Goal: Transaction & Acquisition: Purchase product/service

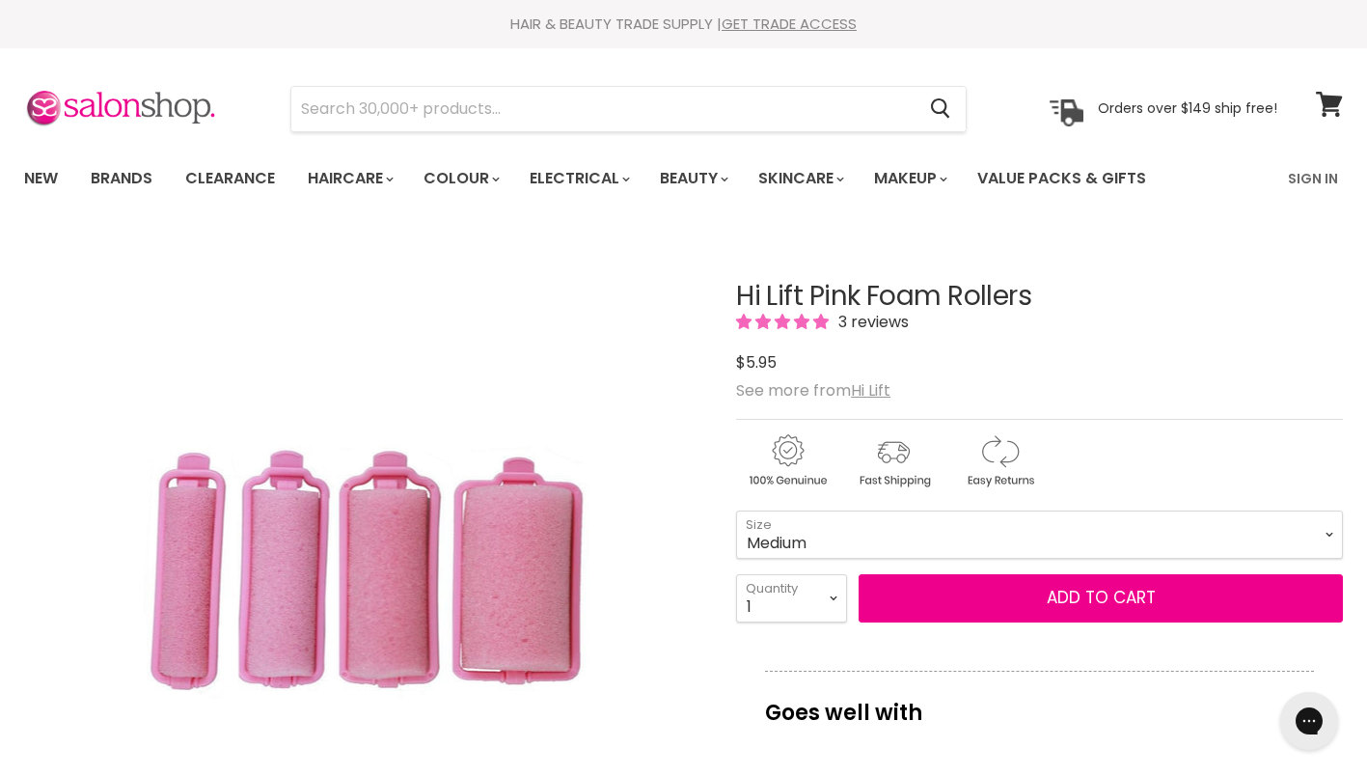
click at [736, 510] on select "Mini Small Medium Large" at bounding box center [1039, 534] width 607 height 48
click at [839, 523] on select "Mini Small Medium Large" at bounding box center [1039, 534] width 607 height 48
click at [736, 510] on select "Mini Small Medium Large" at bounding box center [1039, 534] width 607 height 48
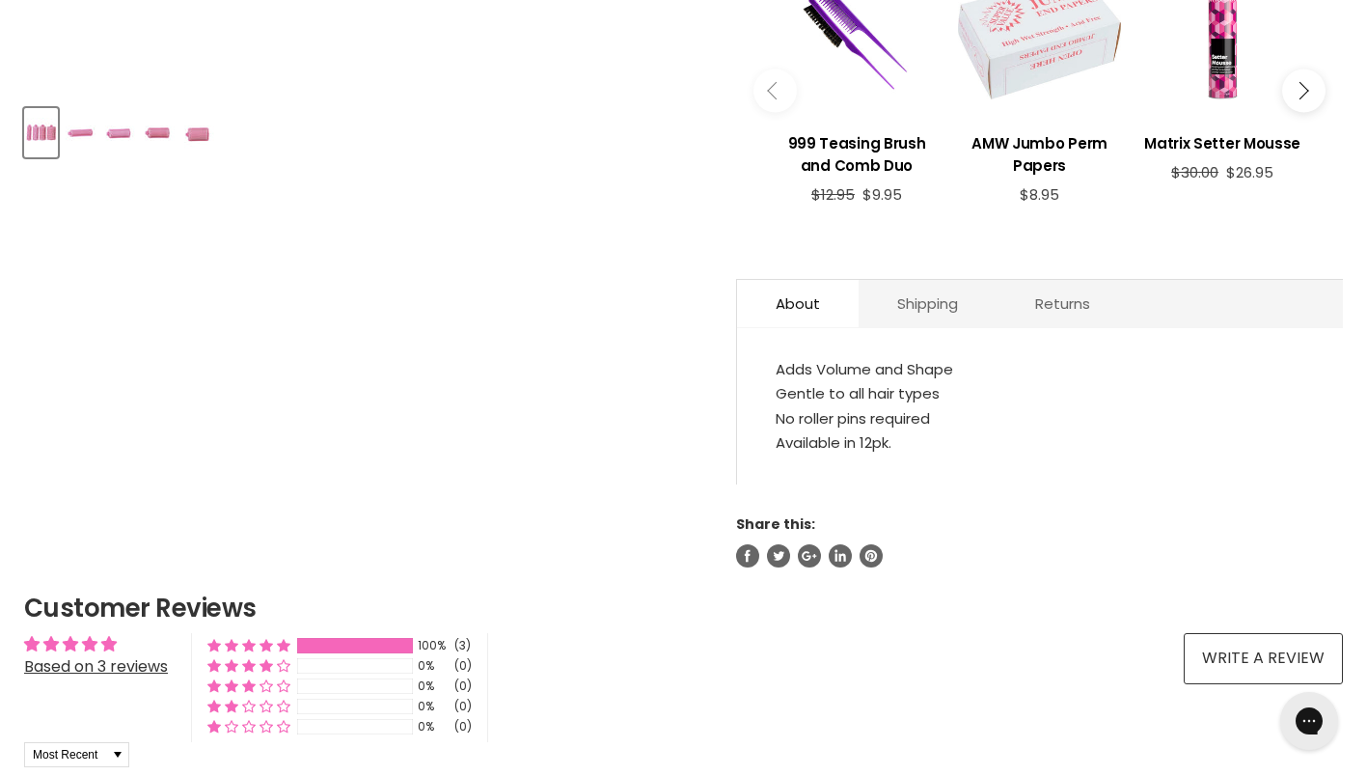
scroll to position [829, 0]
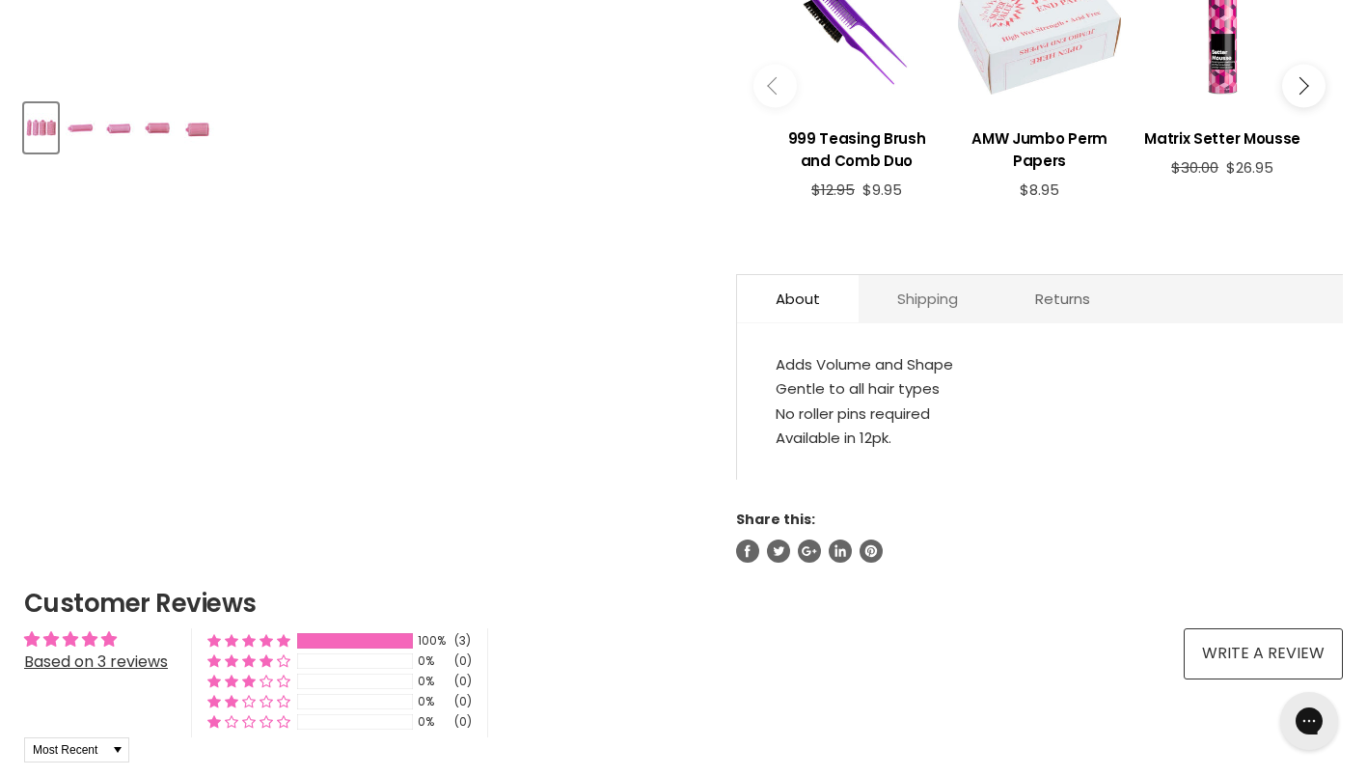
click at [927, 289] on link "Shipping" at bounding box center [928, 298] width 138 height 47
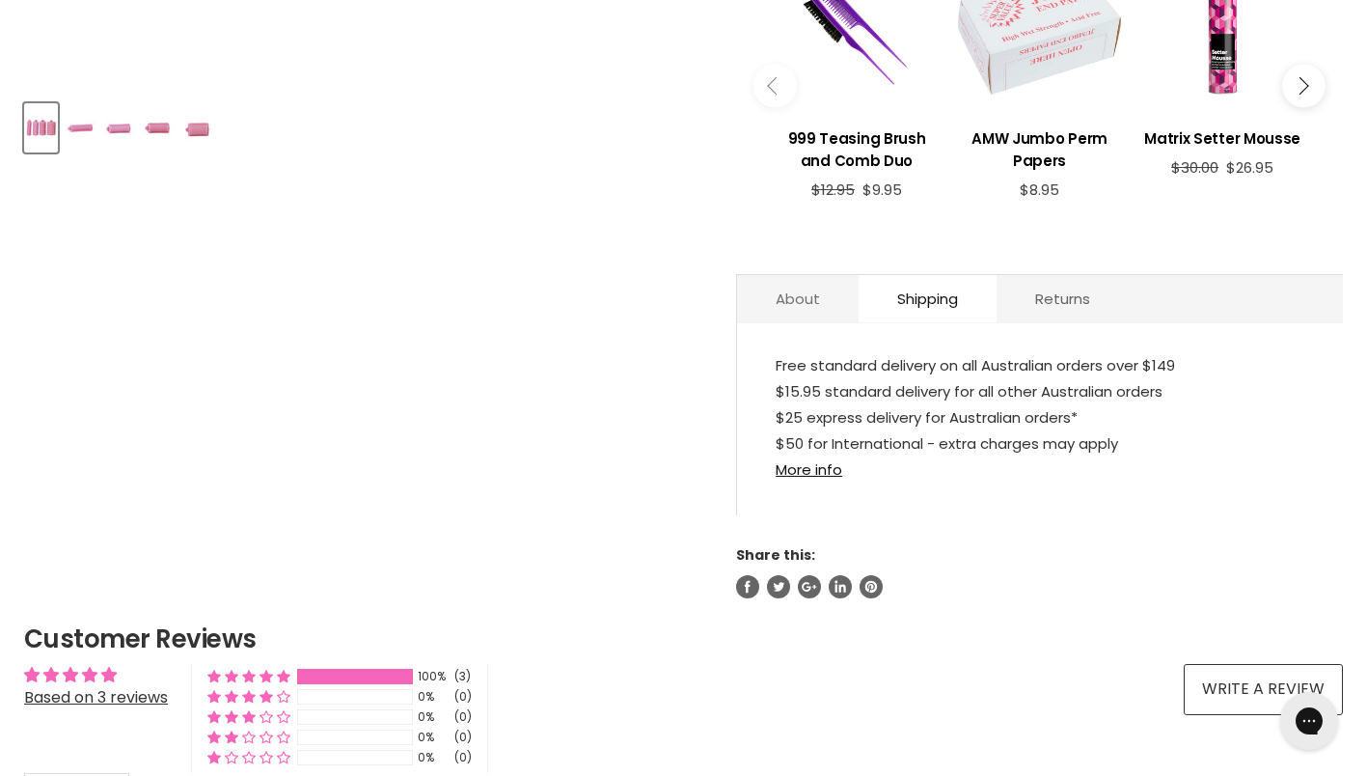
click at [787, 287] on link "About" at bounding box center [798, 298] width 122 height 47
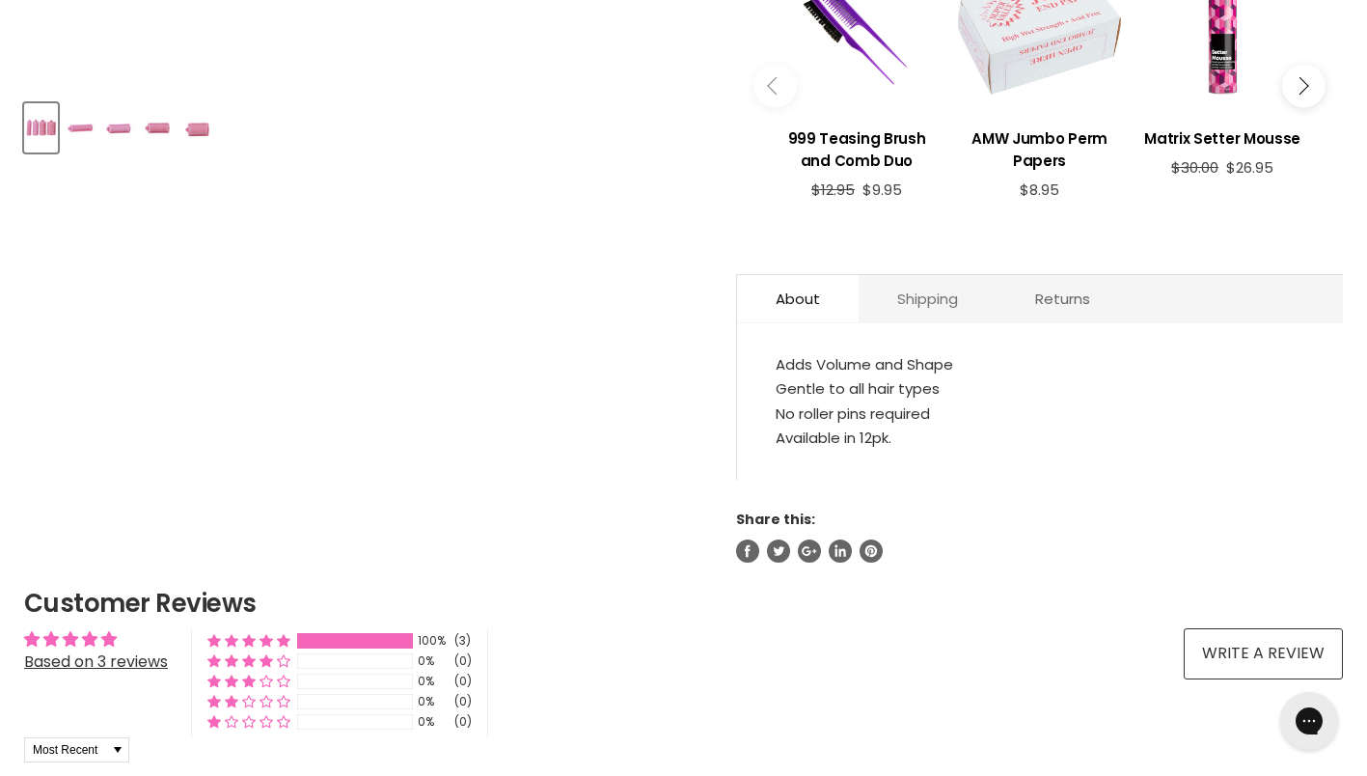
click at [872, 280] on link "Shipping" at bounding box center [928, 298] width 138 height 47
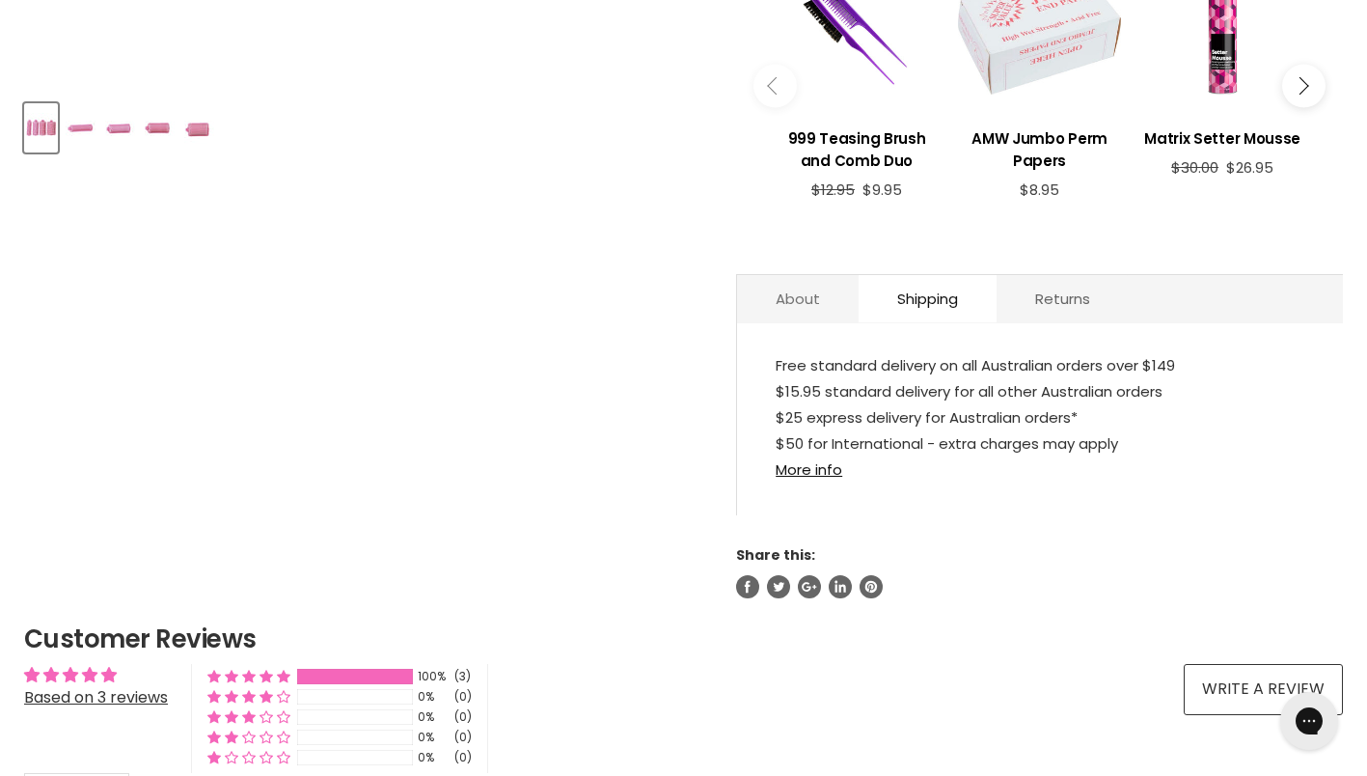
click at [777, 282] on link "About" at bounding box center [798, 298] width 122 height 47
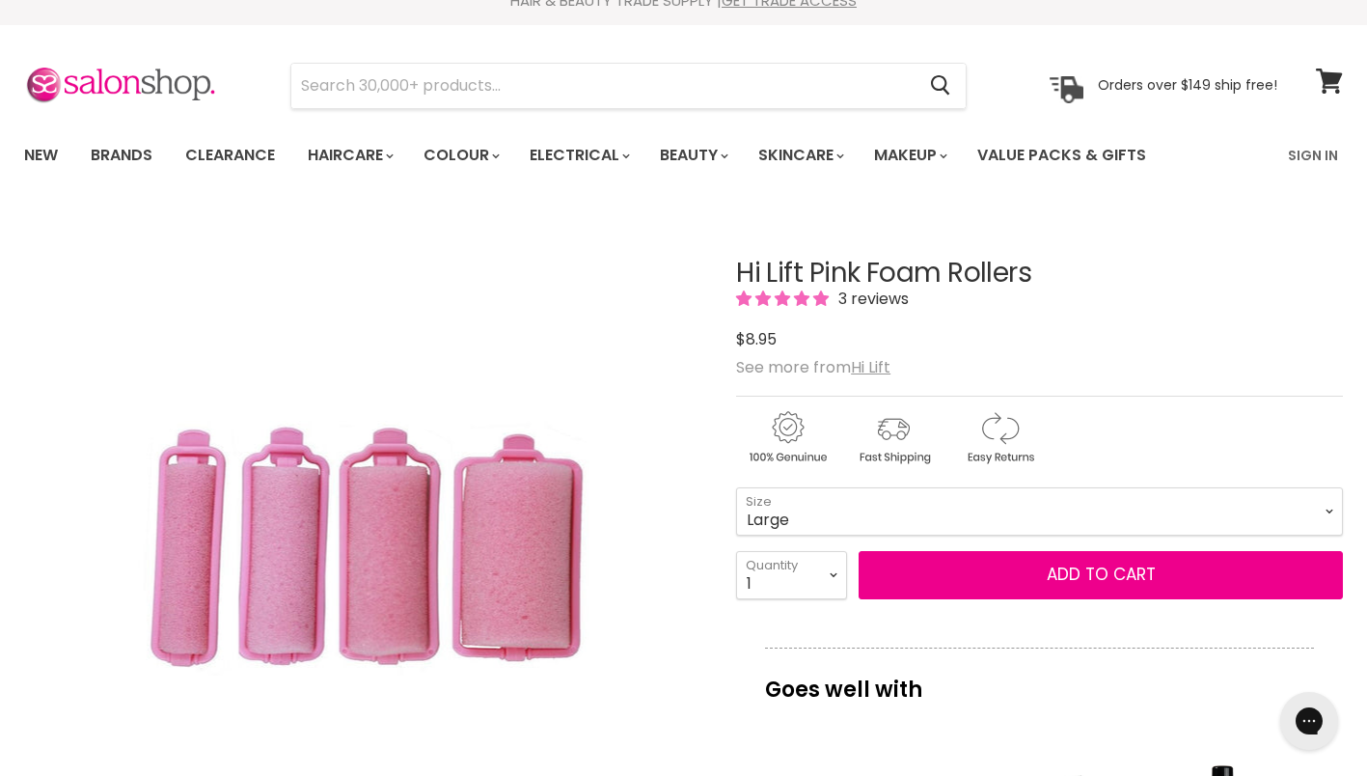
scroll to position [0, 0]
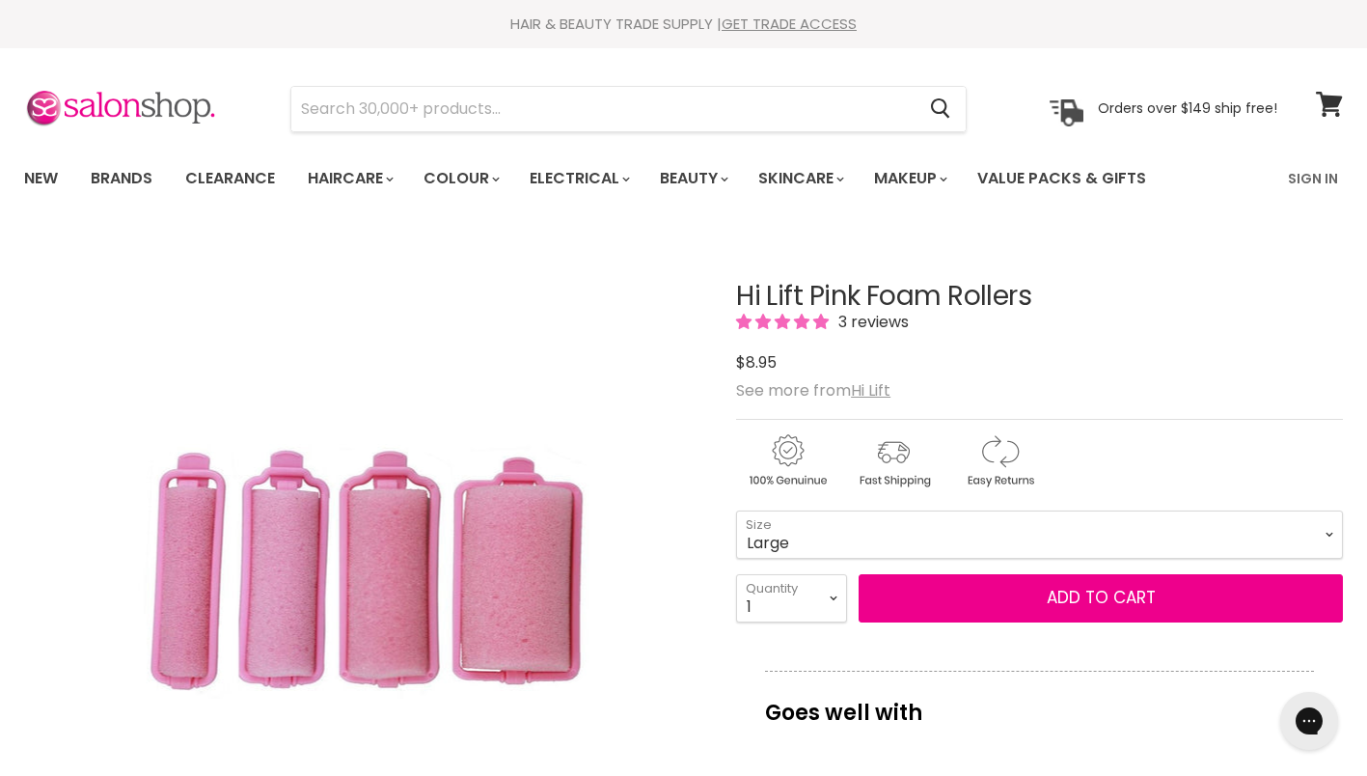
click at [798, 540] on select "Mini Small Medium Large" at bounding box center [1039, 534] width 607 height 48
click at [736, 510] on select "Mini Small Medium Large" at bounding box center [1039, 534] width 607 height 48
click at [791, 539] on select "Mini Small Medium Large" at bounding box center [1039, 534] width 607 height 48
click at [736, 510] on select "Mini Small Medium Large" at bounding box center [1039, 534] width 607 height 48
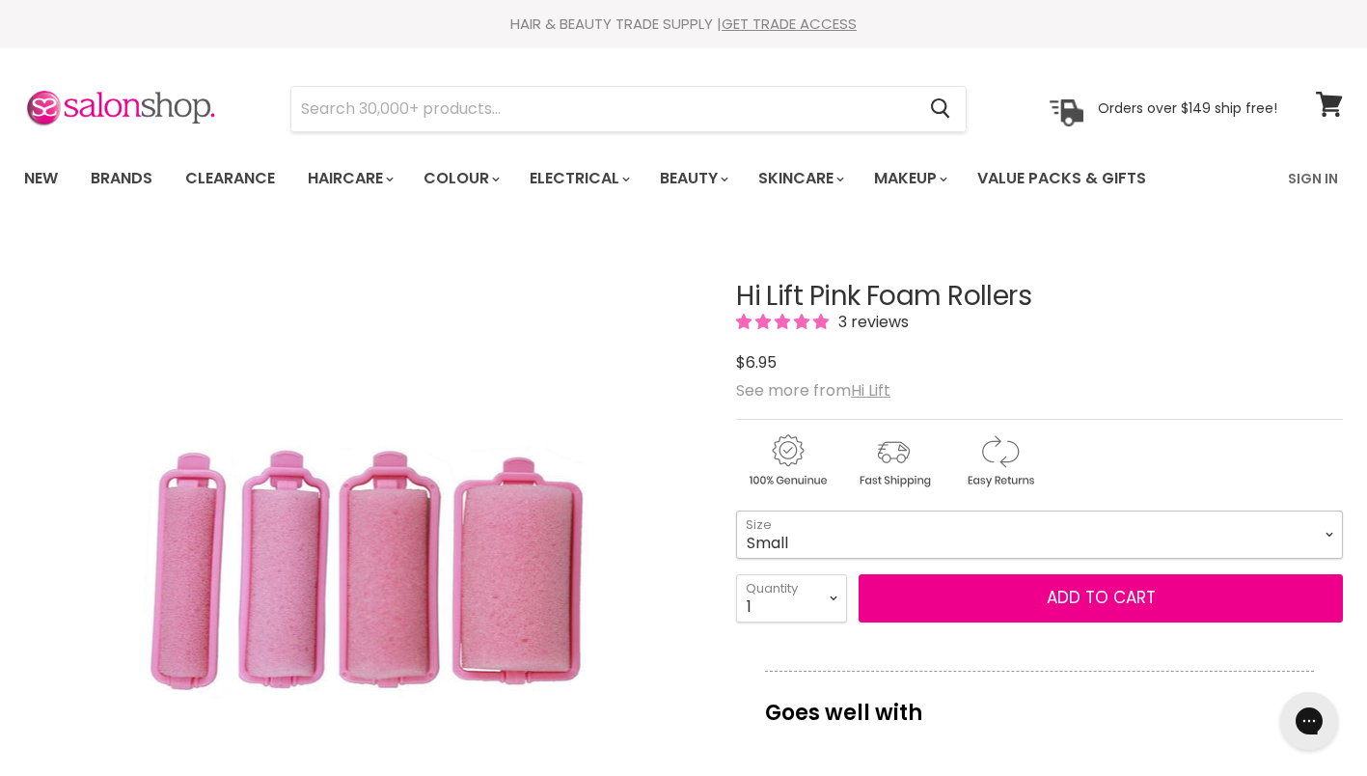
click at [847, 539] on select "Mini Small Medium Large" at bounding box center [1039, 534] width 607 height 48
click at [736, 510] on select "Mini Small Medium Large" at bounding box center [1039, 534] width 607 height 48
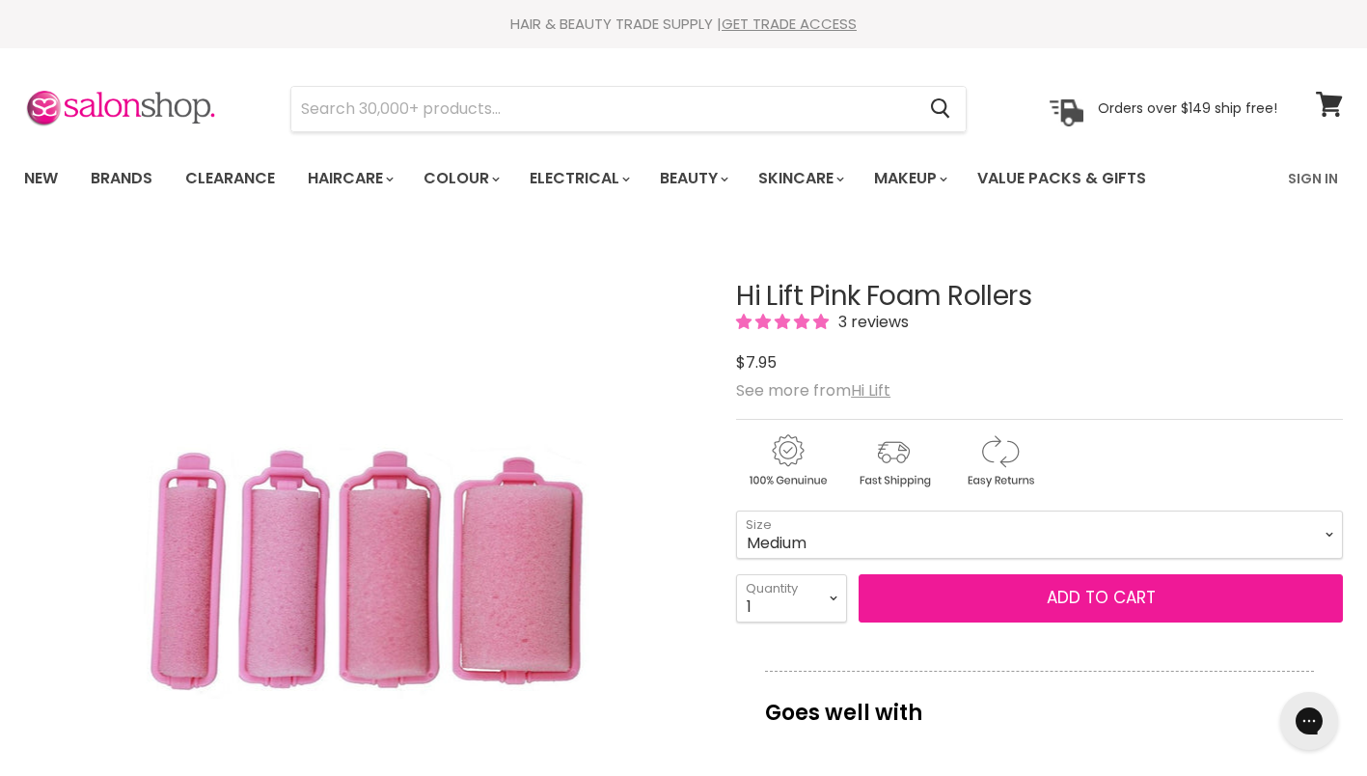
click at [934, 605] on button "Add to cart" at bounding box center [1101, 598] width 484 height 48
click at [952, 592] on button "Add to cart" at bounding box center [1101, 598] width 484 height 48
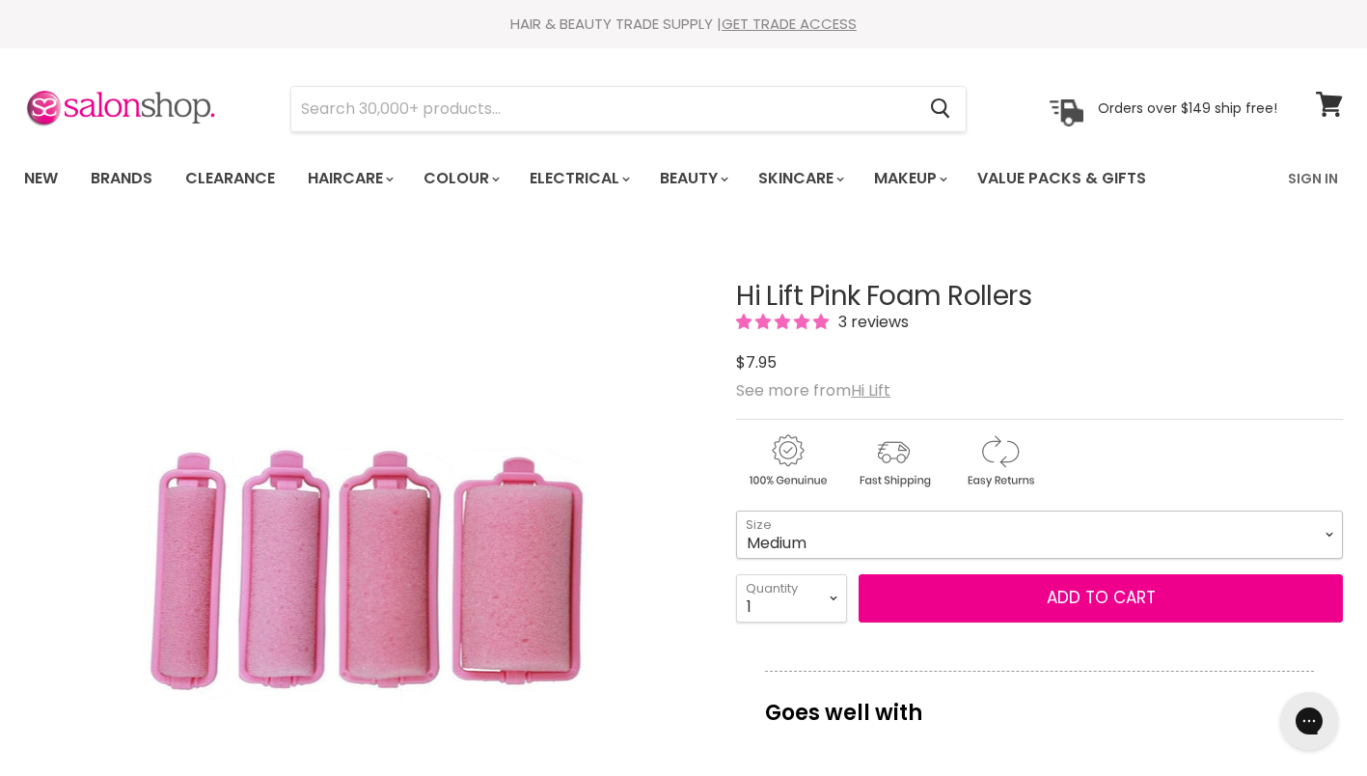
click at [1016, 545] on select "Mini Small Medium Large" at bounding box center [1039, 534] width 607 height 48
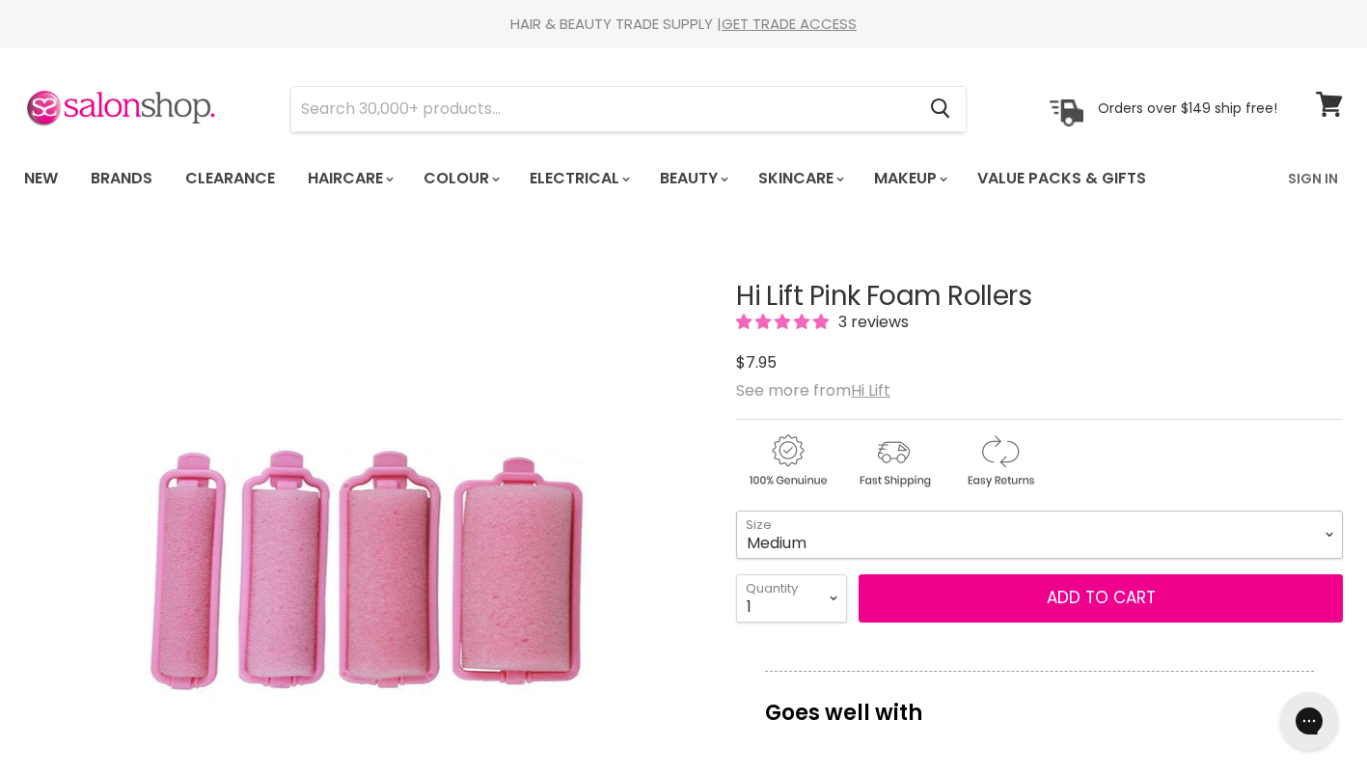
click at [906, 529] on select "Mini Small Medium Large" at bounding box center [1039, 534] width 607 height 48
click at [736, 510] on select "Mini Small Medium Large" at bounding box center [1039, 534] width 607 height 48
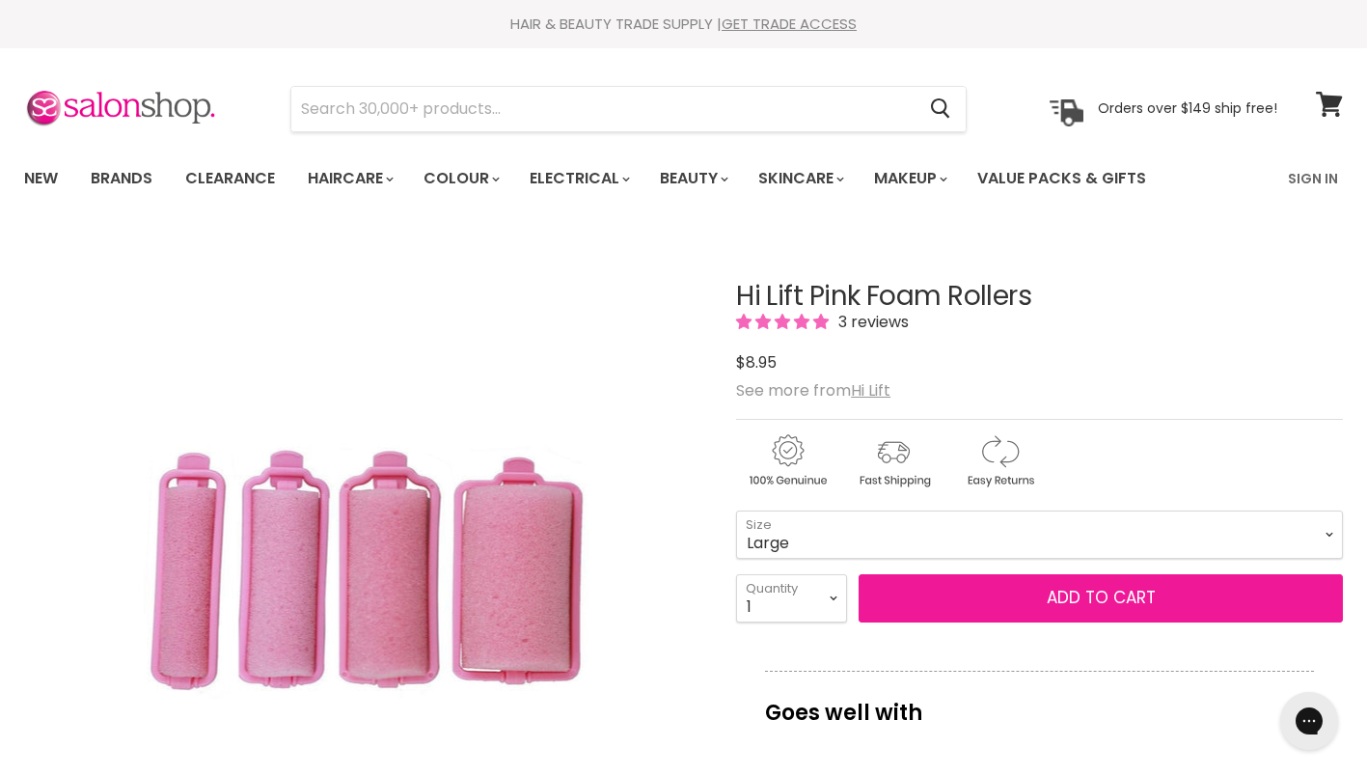
click at [1016, 595] on button "Add to cart" at bounding box center [1101, 598] width 484 height 48
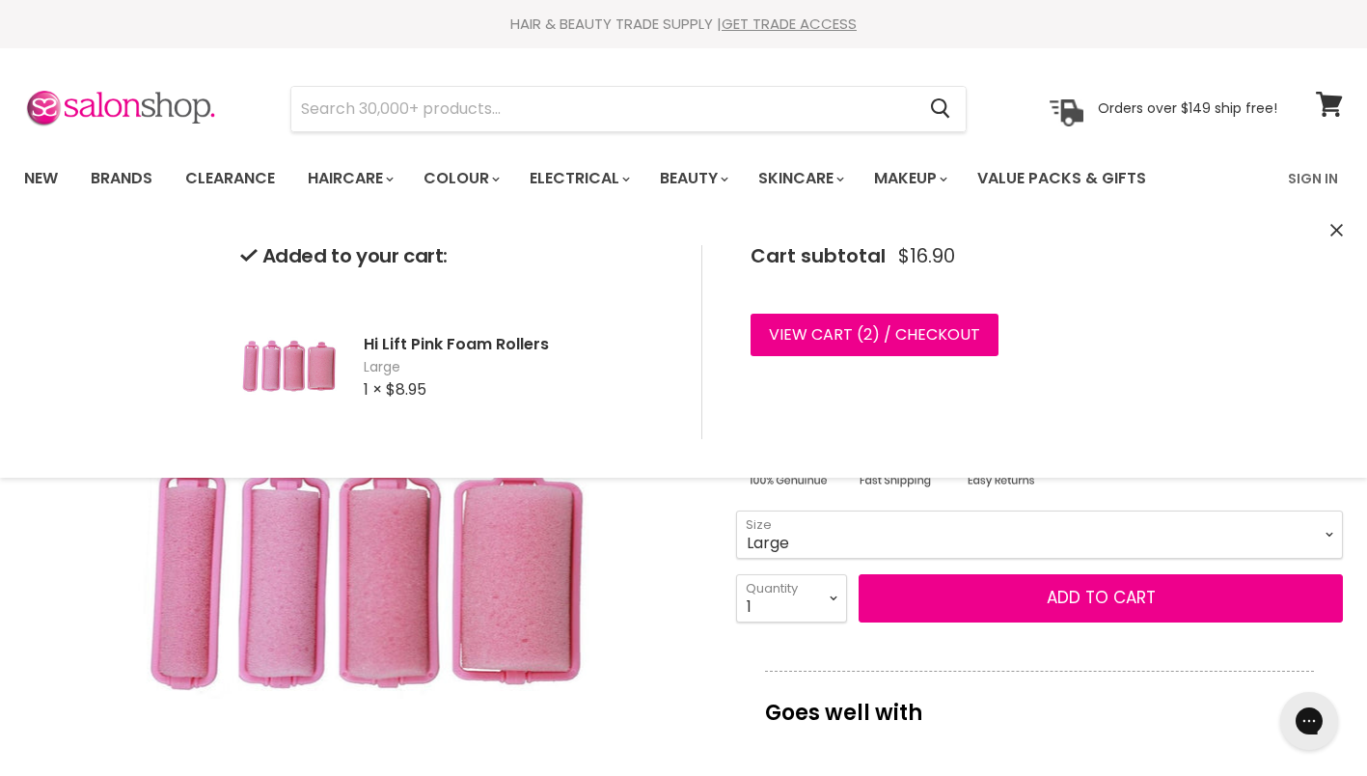
click at [940, 538] on select "Mini Small Medium Large" at bounding box center [1039, 534] width 607 height 48
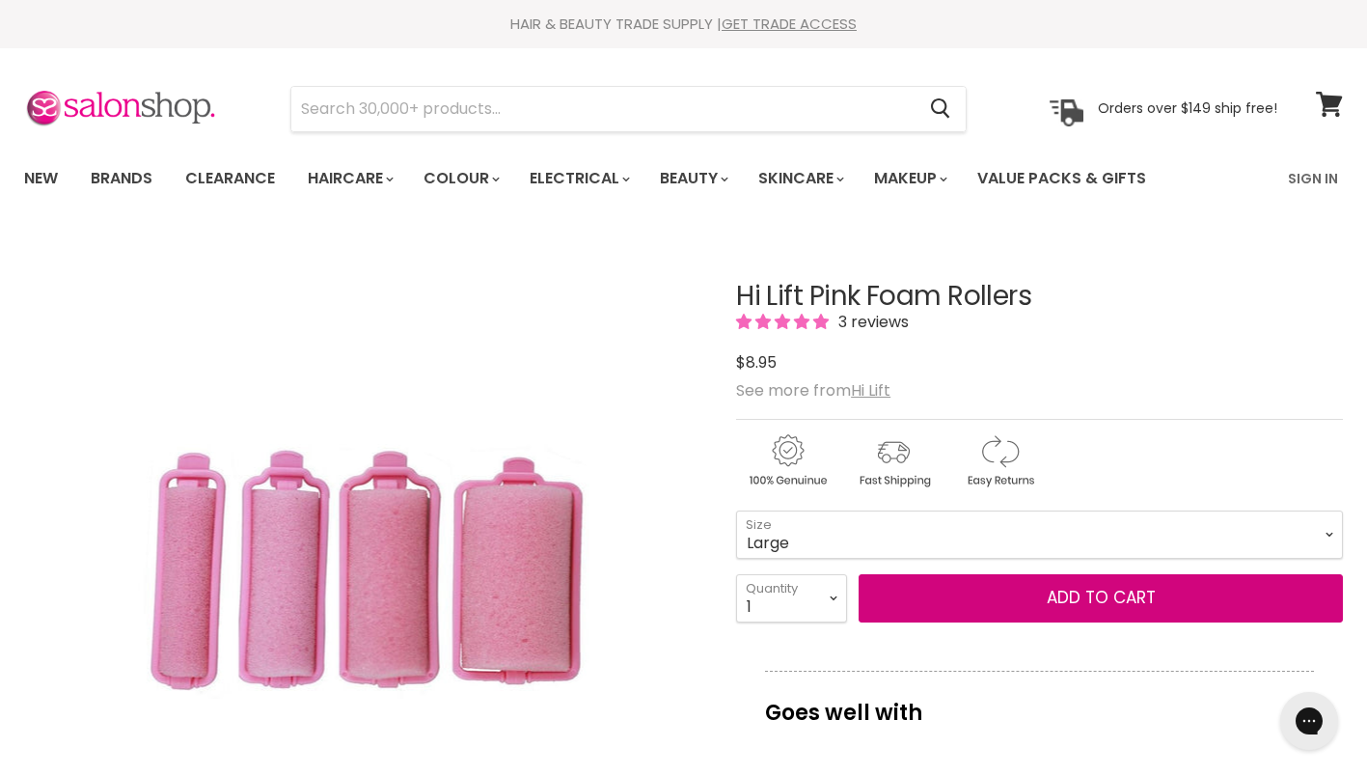
select select "Mini"
click at [736, 510] on select "Mini Small Medium Large" at bounding box center [1039, 534] width 607 height 48
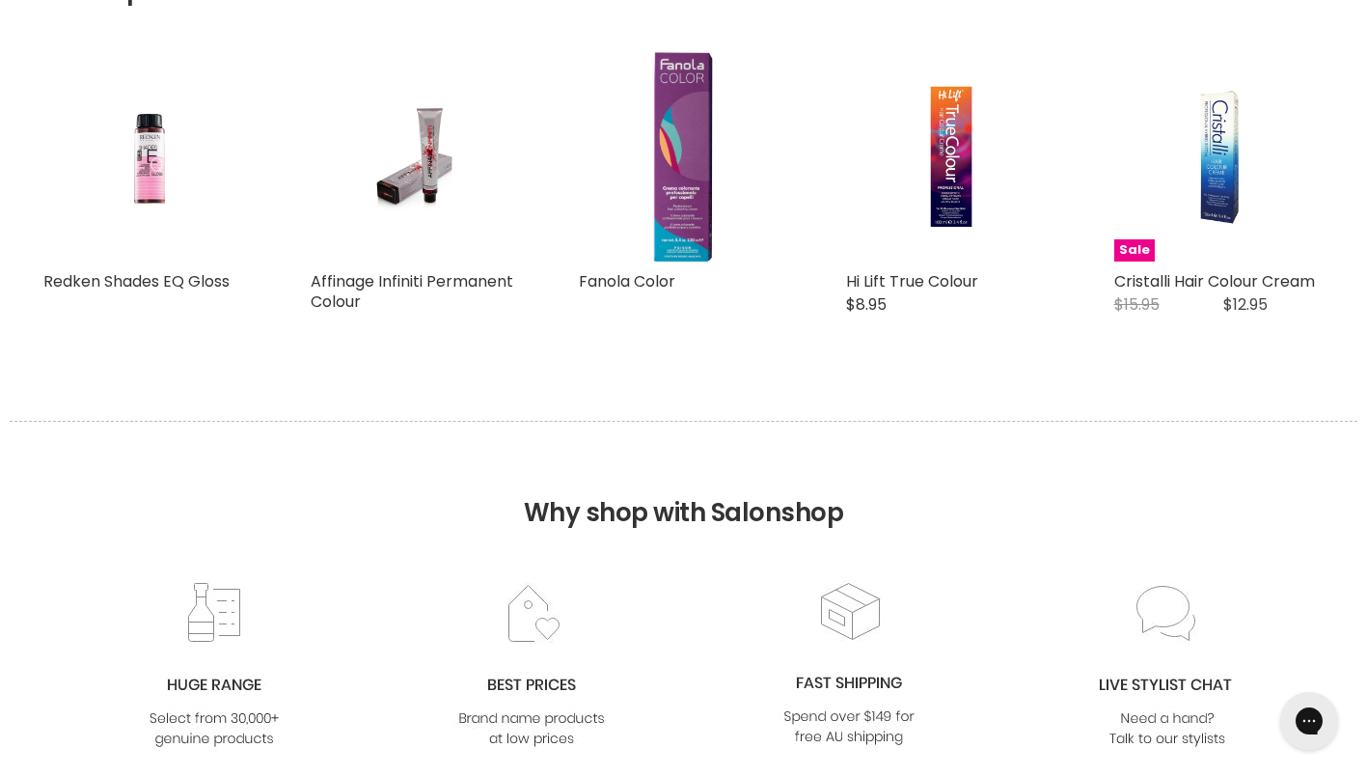
scroll to position [2391, 0]
